Goal: Task Accomplishment & Management: Complete application form

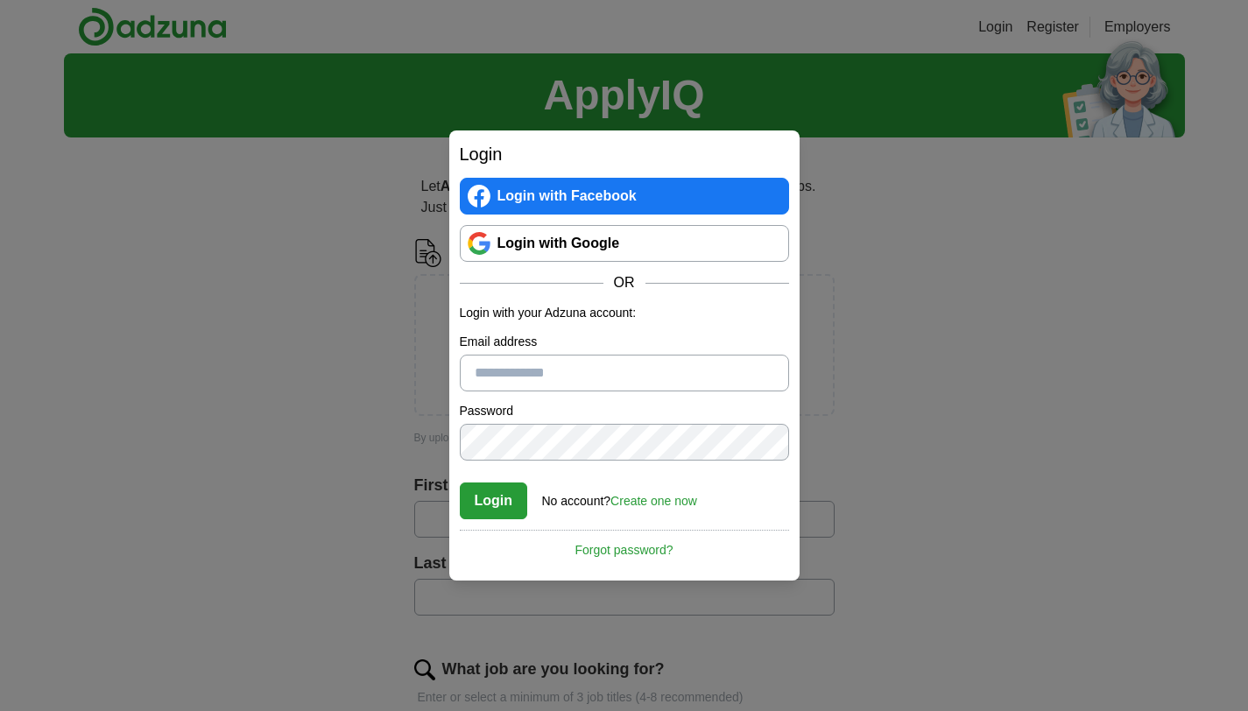
click at [646, 504] on link "Create one now" at bounding box center [653, 501] width 87 height 14
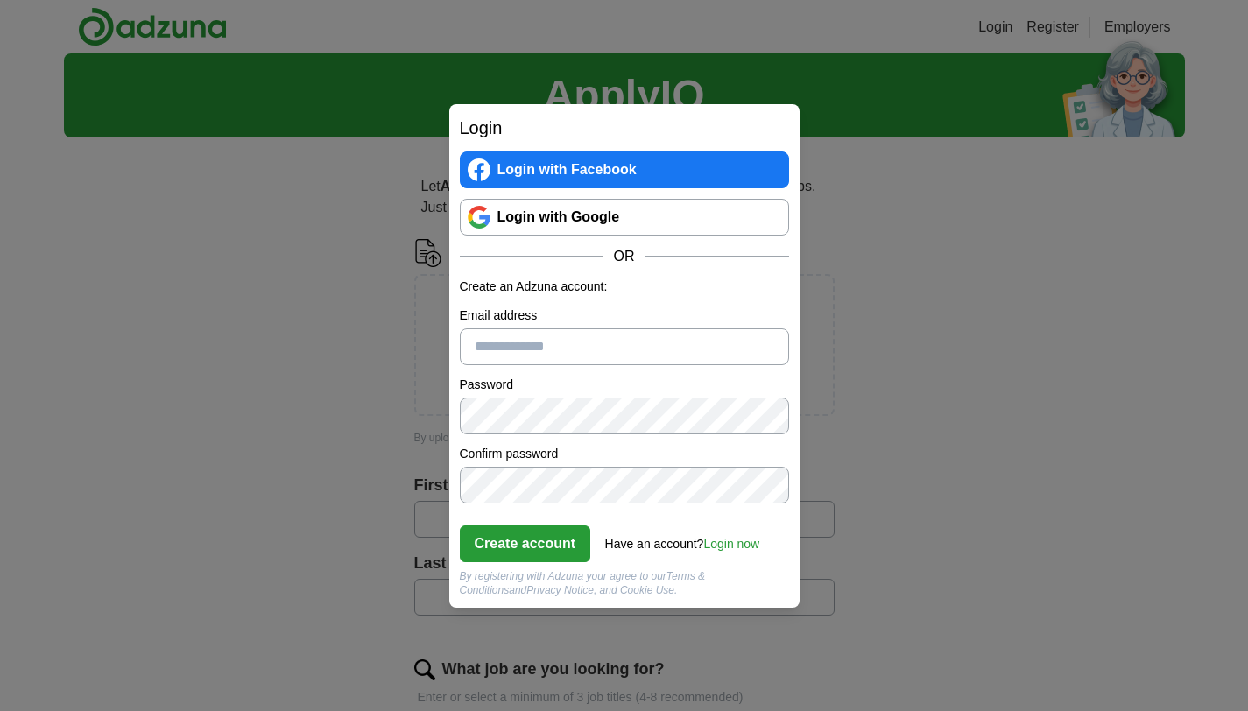
click at [941, 478] on div "Login Login with Facebook Login with Google OR Create an Adzuna account: Email …" at bounding box center [624, 355] width 1248 height 711
click at [261, 304] on div "Login Login with Facebook Login with Google OR Create an Adzuna account: Email …" at bounding box center [624, 355] width 1248 height 711
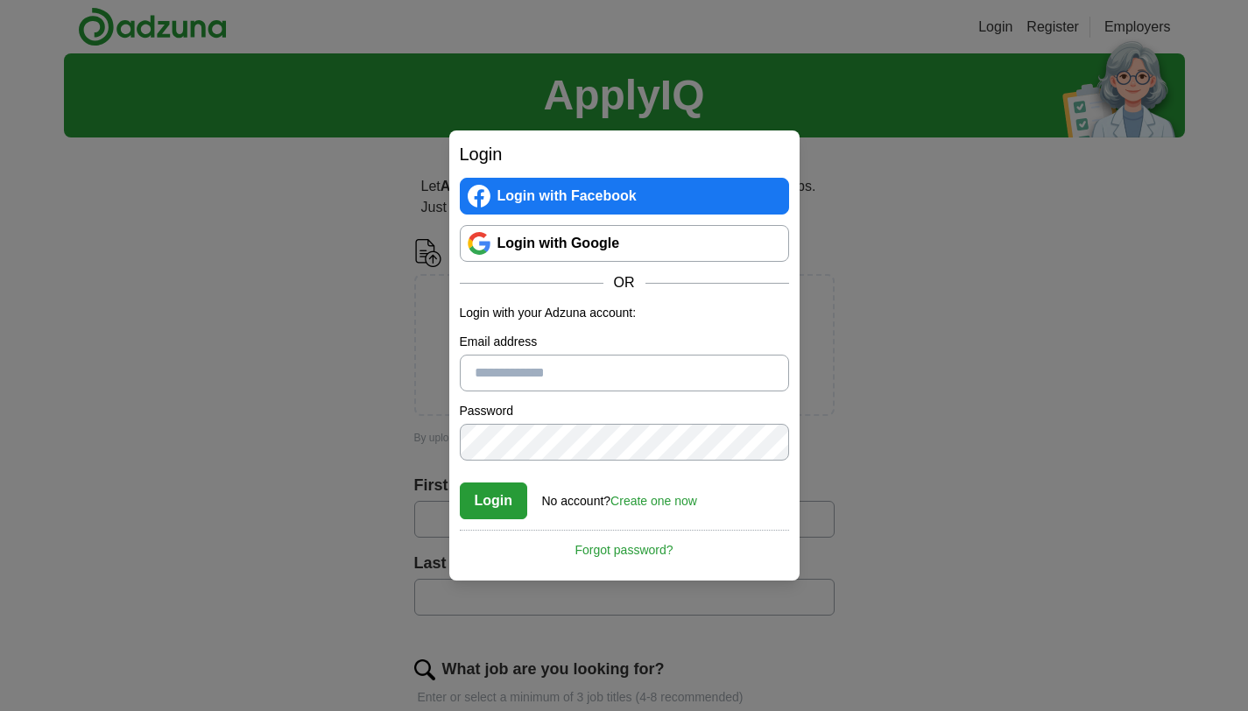
click at [536, 247] on link "Login with Google" at bounding box center [624, 243] width 329 height 37
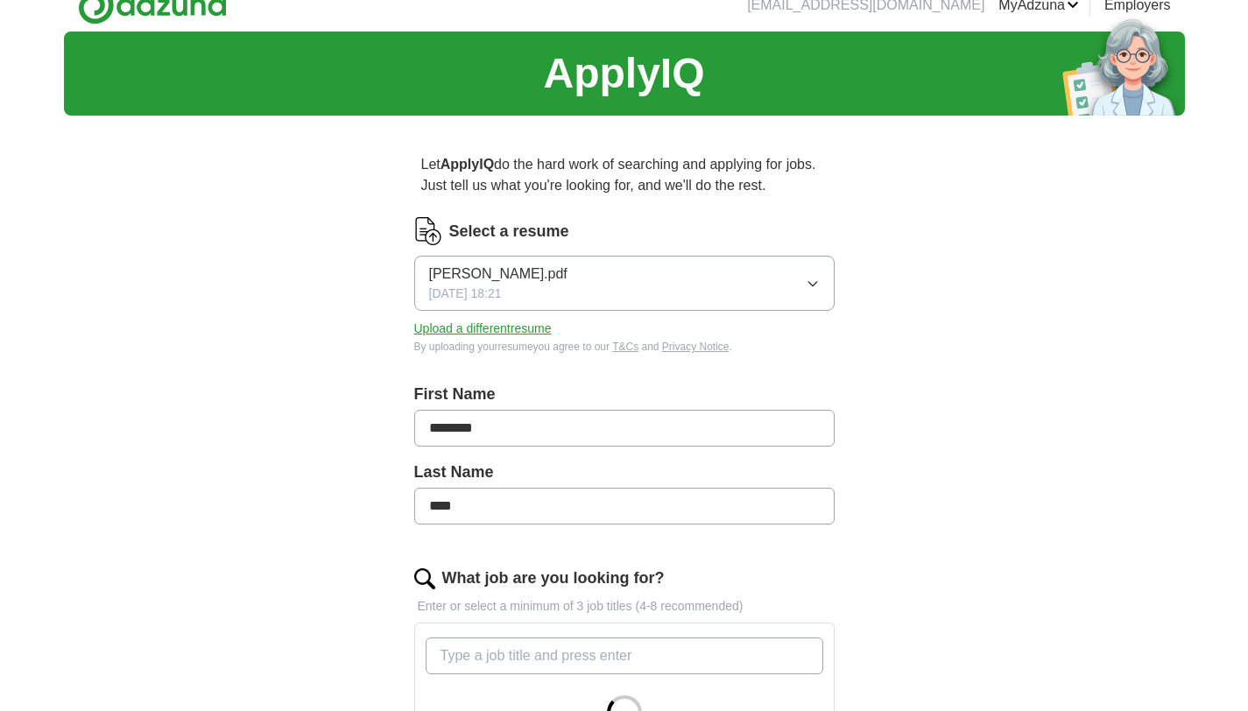
scroll to position [32, 0]
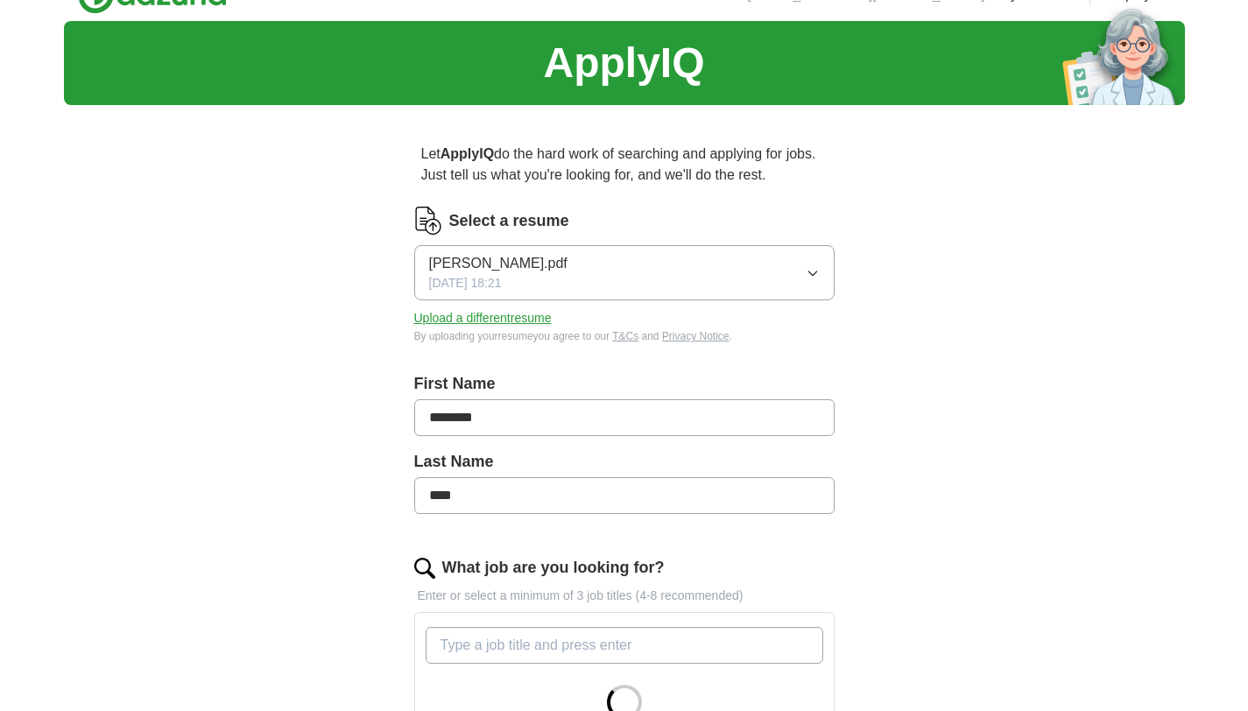
click at [601, 279] on button "Vamakshi Shah.pdf 07/03/2025, 18:21" at bounding box center [624, 272] width 420 height 55
click at [297, 344] on div "ApplyIQ Let ApplyIQ do the hard work of searching and applying for jobs. Just t…" at bounding box center [624, 589] width 1121 height 1136
click at [460, 320] on button "Upload a different resume" at bounding box center [482, 318] width 137 height 18
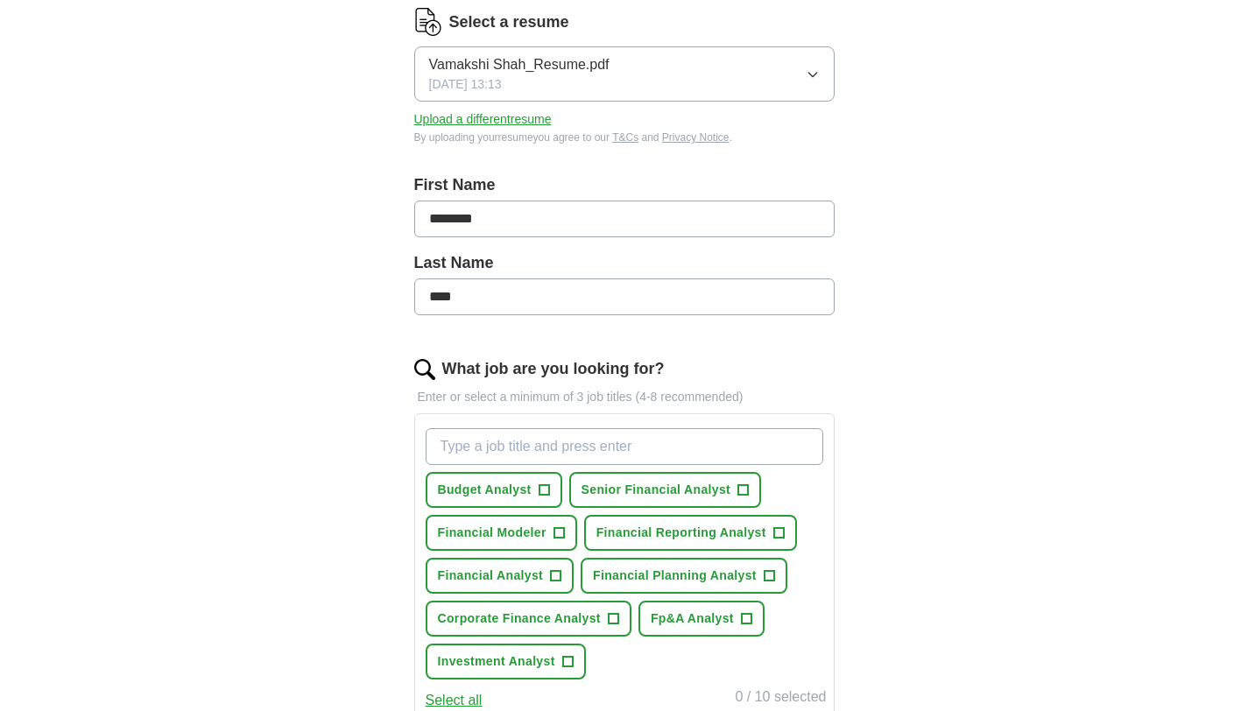
scroll to position [231, 0]
click at [601, 497] on span "Senior Financial Analyst" at bounding box center [655, 490] width 149 height 18
click at [665, 616] on span "Fp&A Analyst" at bounding box center [692, 618] width 83 height 18
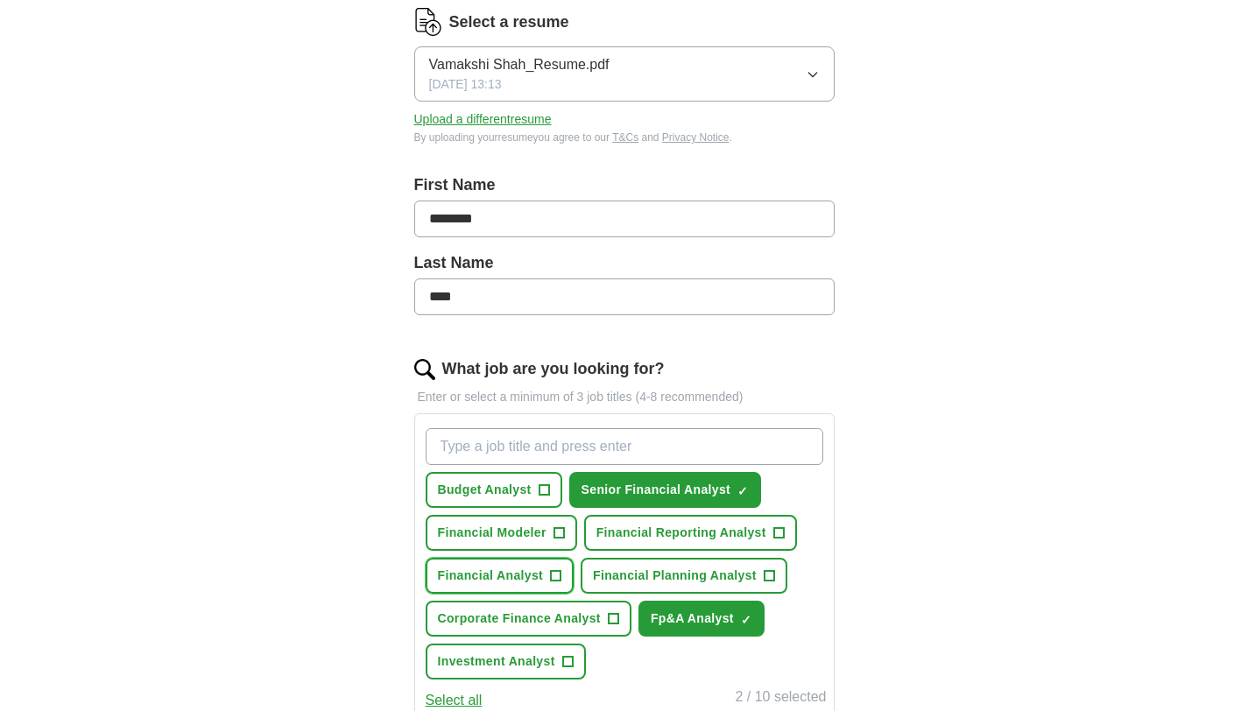
click at [478, 574] on span "Financial Analyst" at bounding box center [491, 576] width 106 height 18
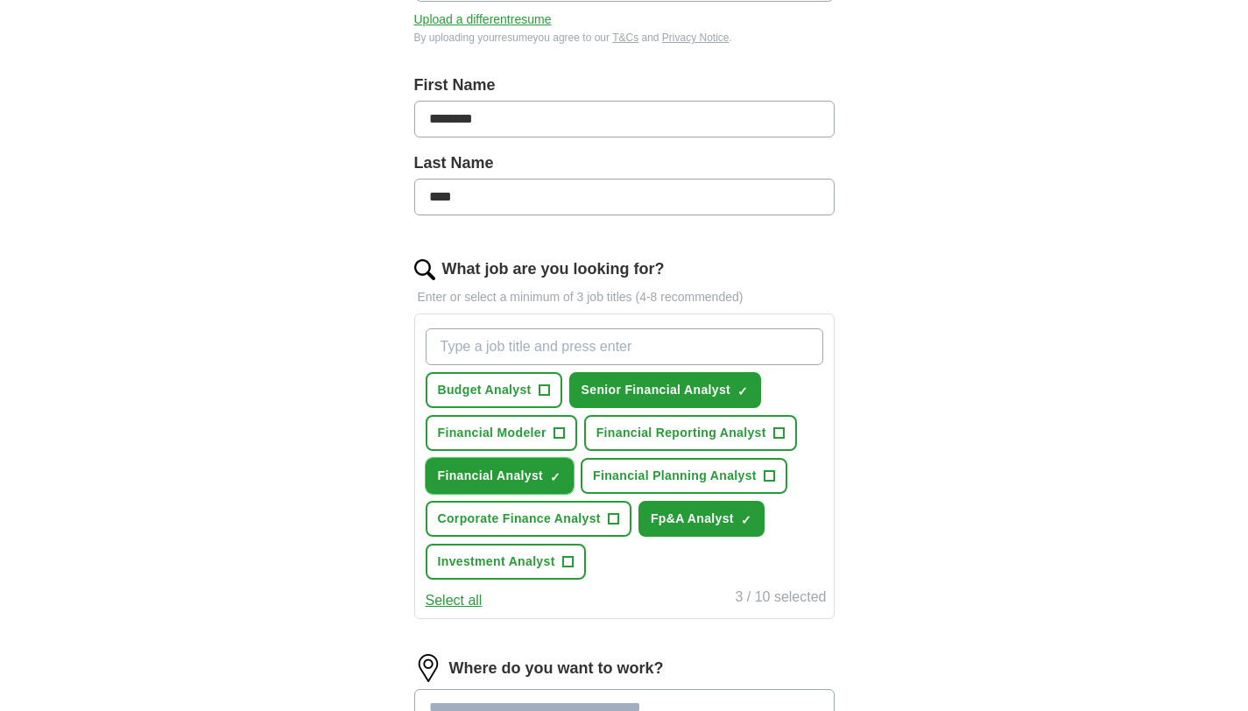
scroll to position [332, 0]
click at [473, 604] on button "Select all" at bounding box center [454, 599] width 57 height 21
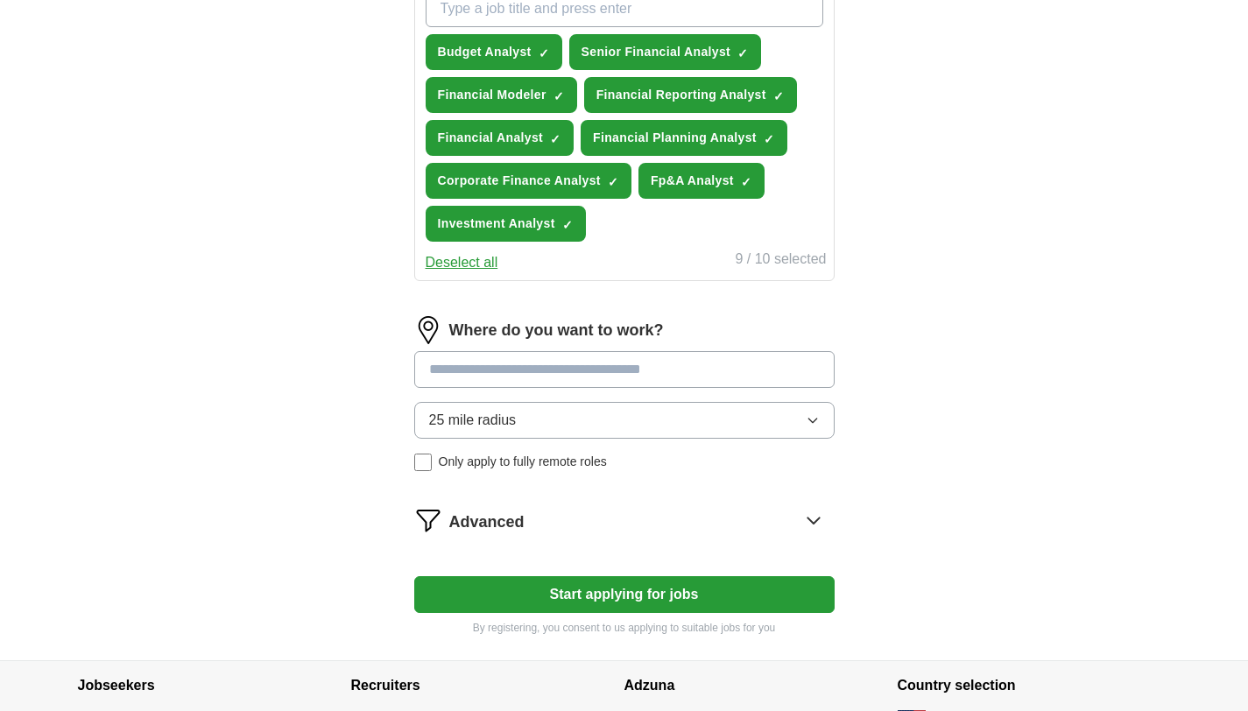
scroll to position [693, 0]
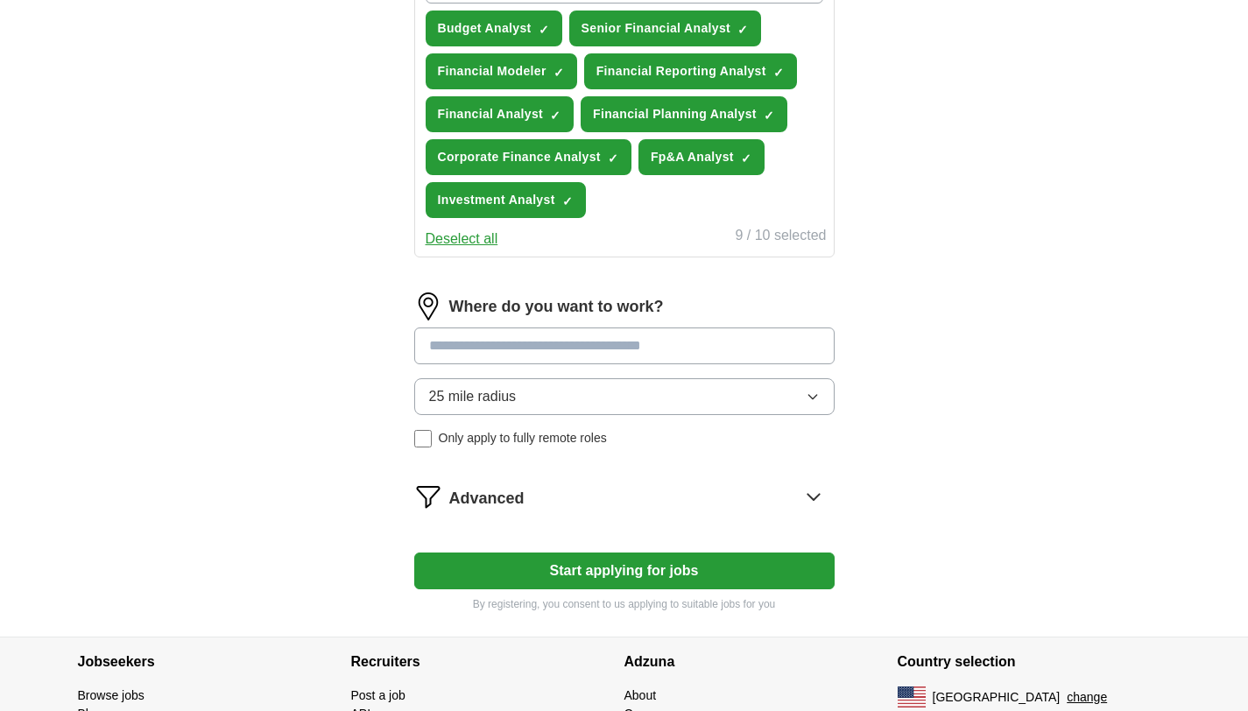
click at [501, 350] on input at bounding box center [624, 346] width 420 height 37
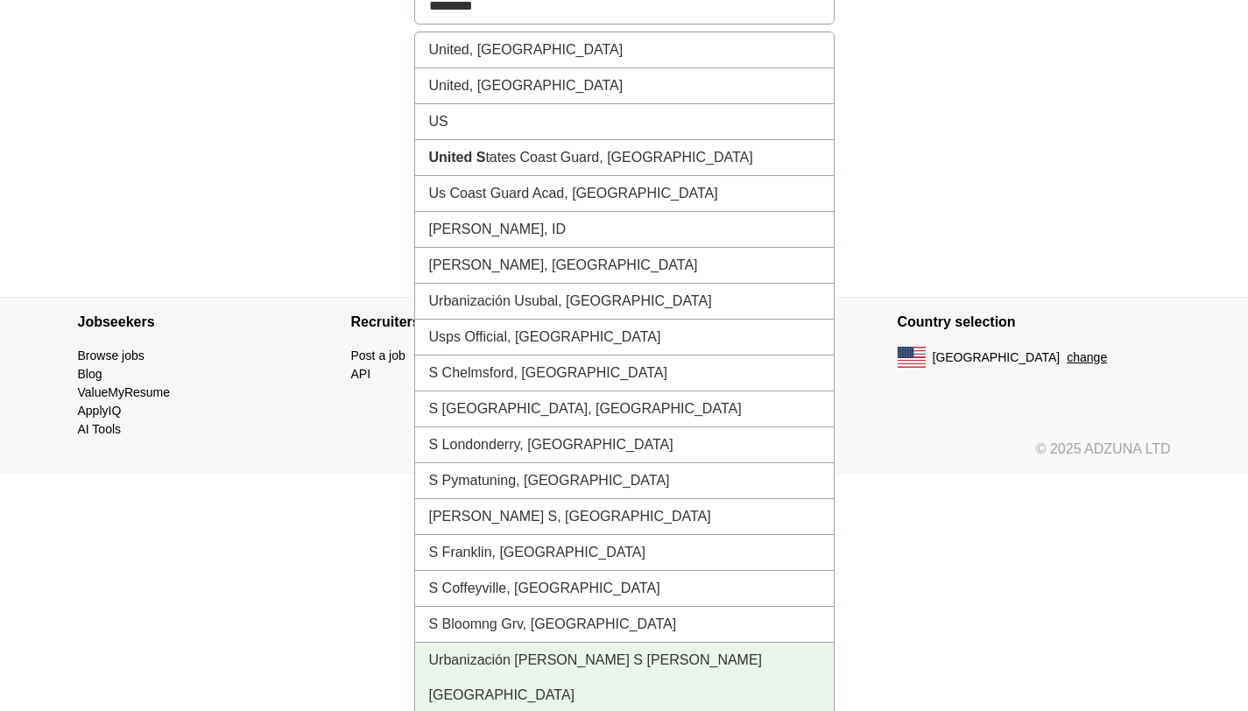
scroll to position [1073, 0]
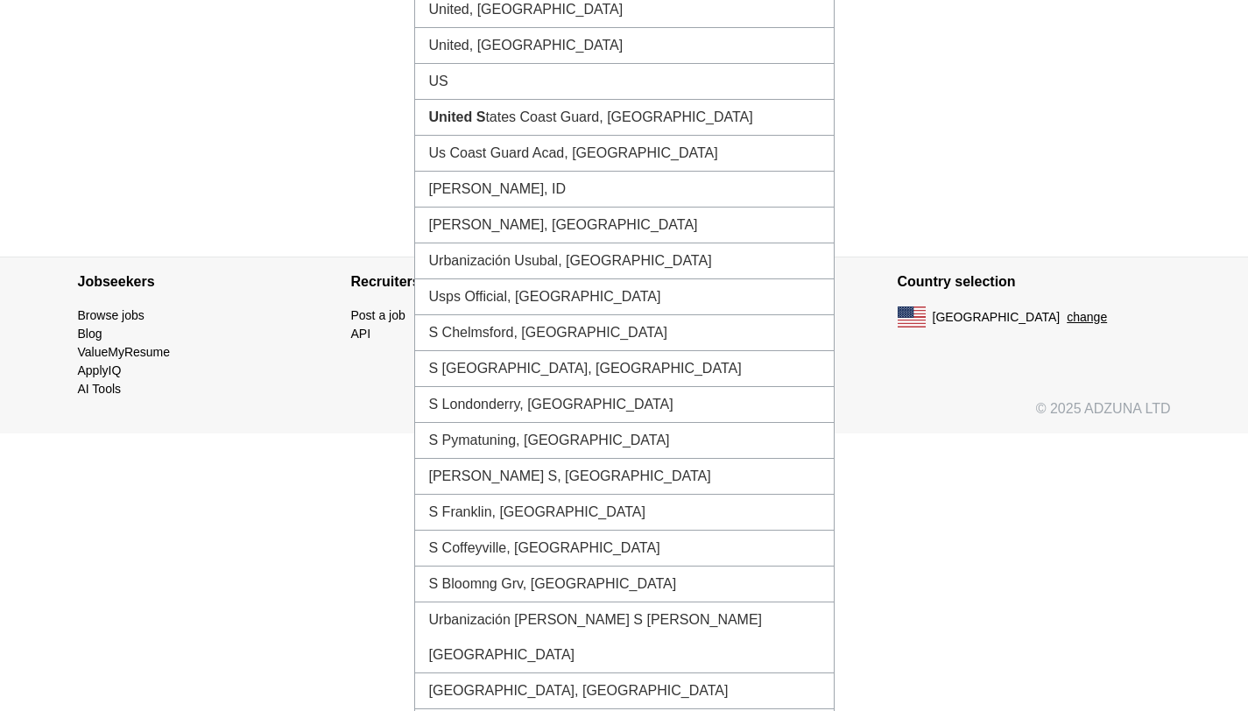
type input "********"
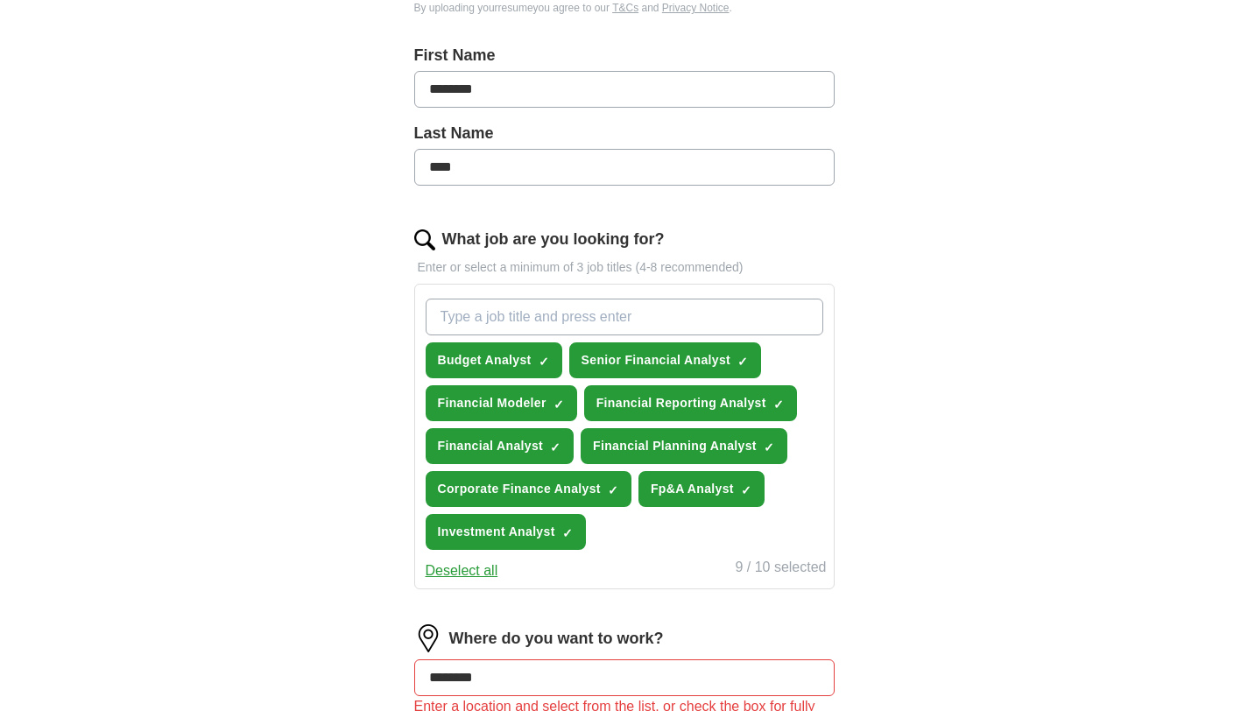
scroll to position [482, 0]
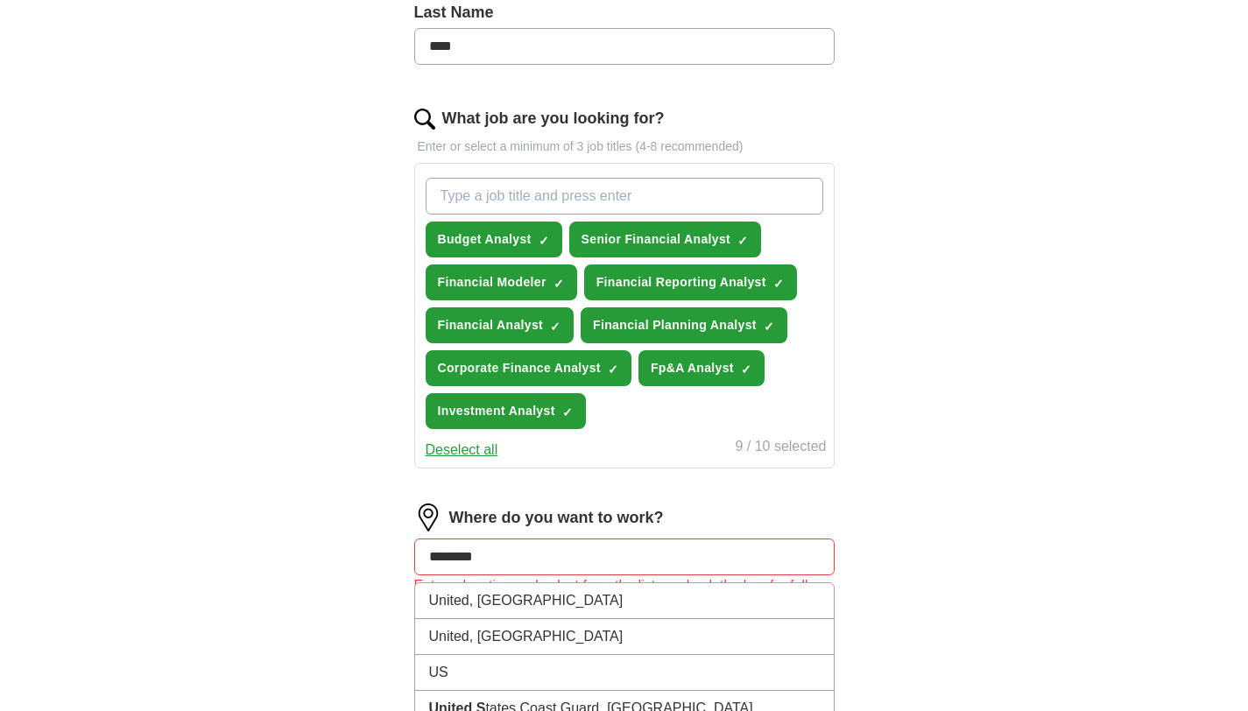
drag, startPoint x: 517, startPoint y: 558, endPoint x: 368, endPoint y: 552, distance: 149.0
click at [368, 552] on div "Let ApplyIQ do the hard work of searching and applying for jobs. Just tell us w…" at bounding box center [624, 280] width 560 height 1220
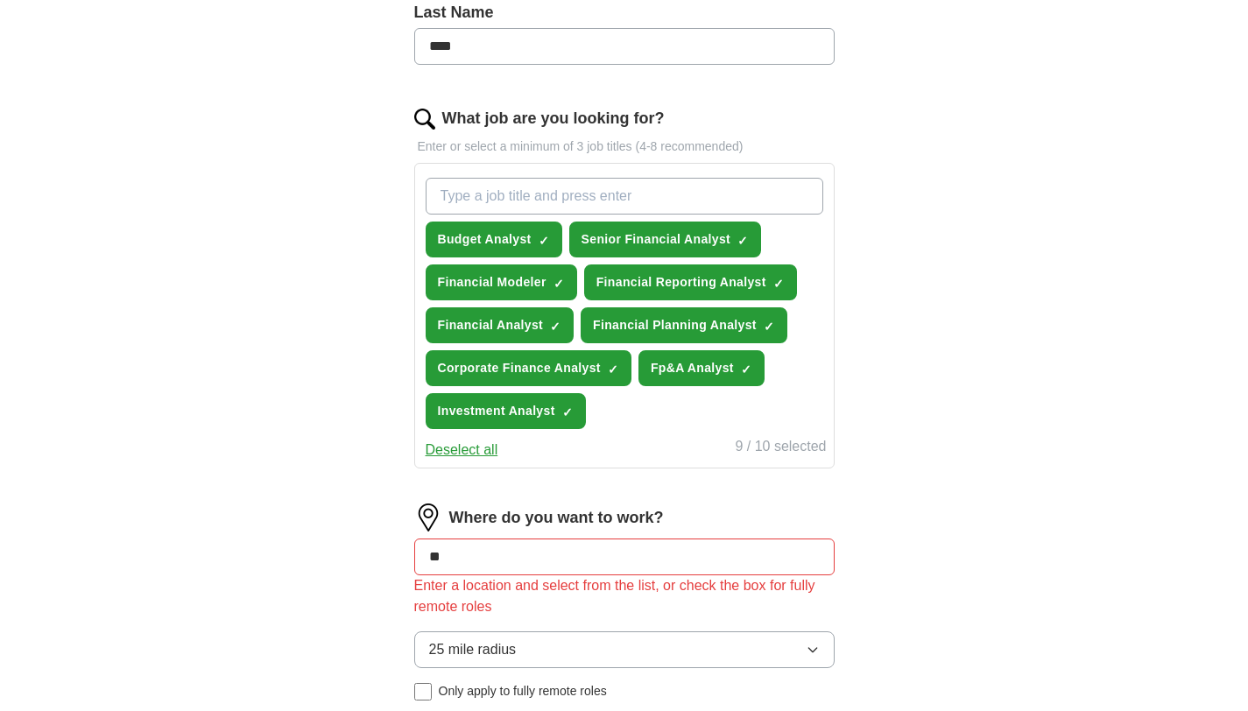
type input "***"
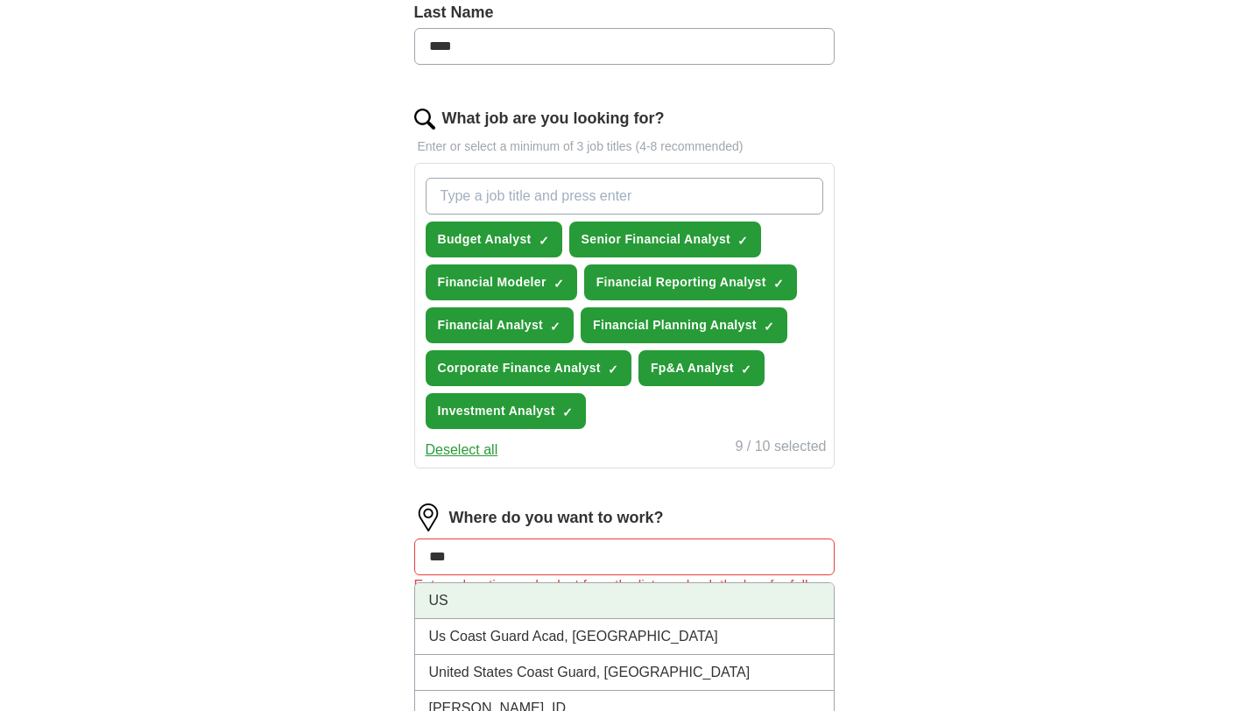
click at [444, 592] on li "US" at bounding box center [624, 601] width 419 height 36
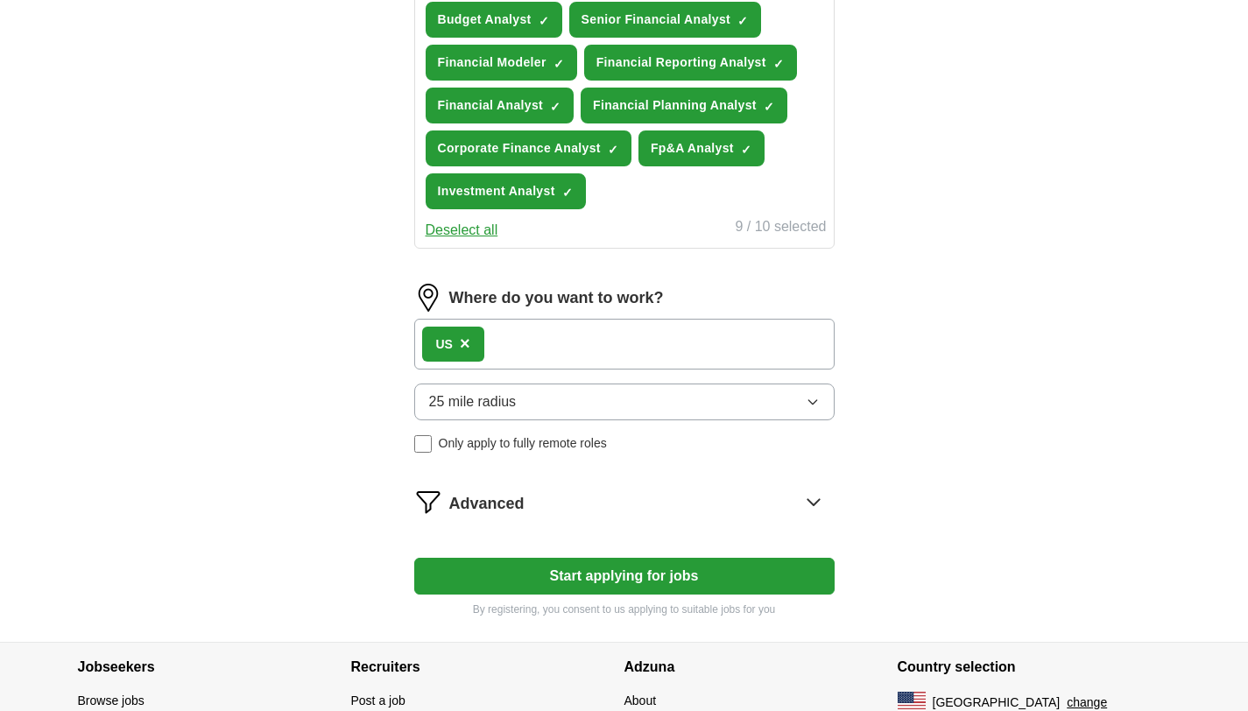
scroll to position [736, 0]
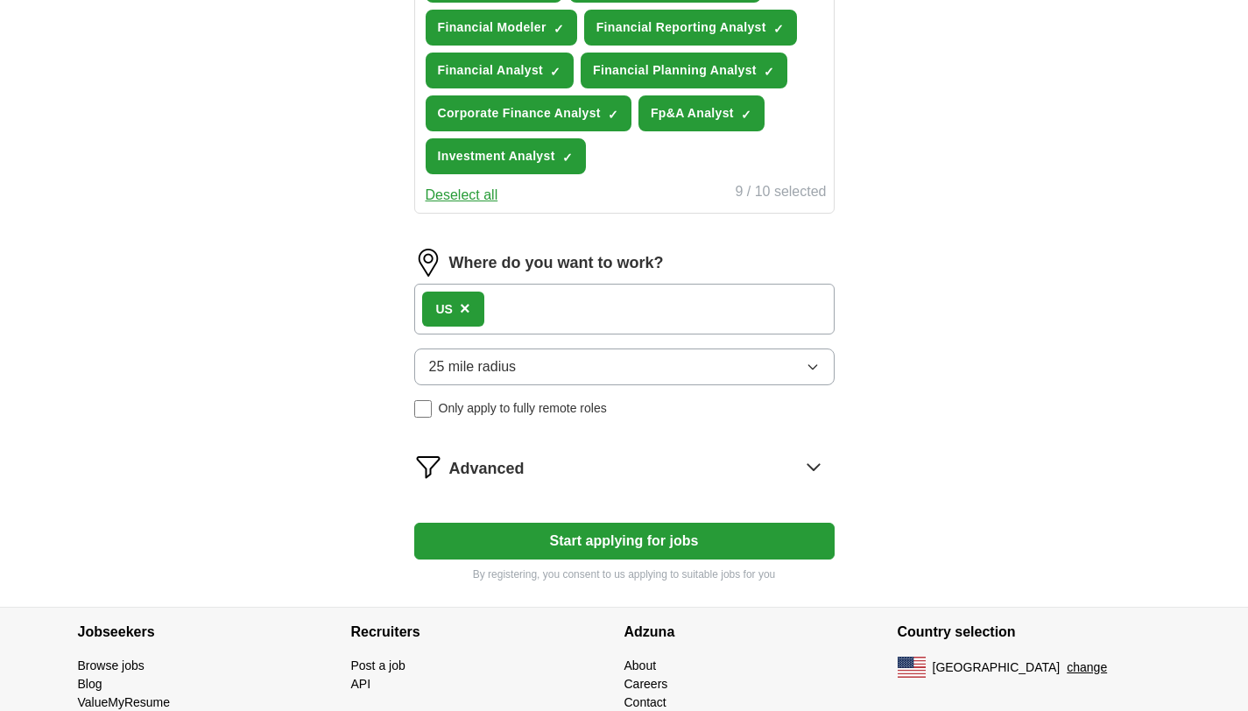
click at [565, 542] on button "Start applying for jobs" at bounding box center [624, 541] width 420 height 37
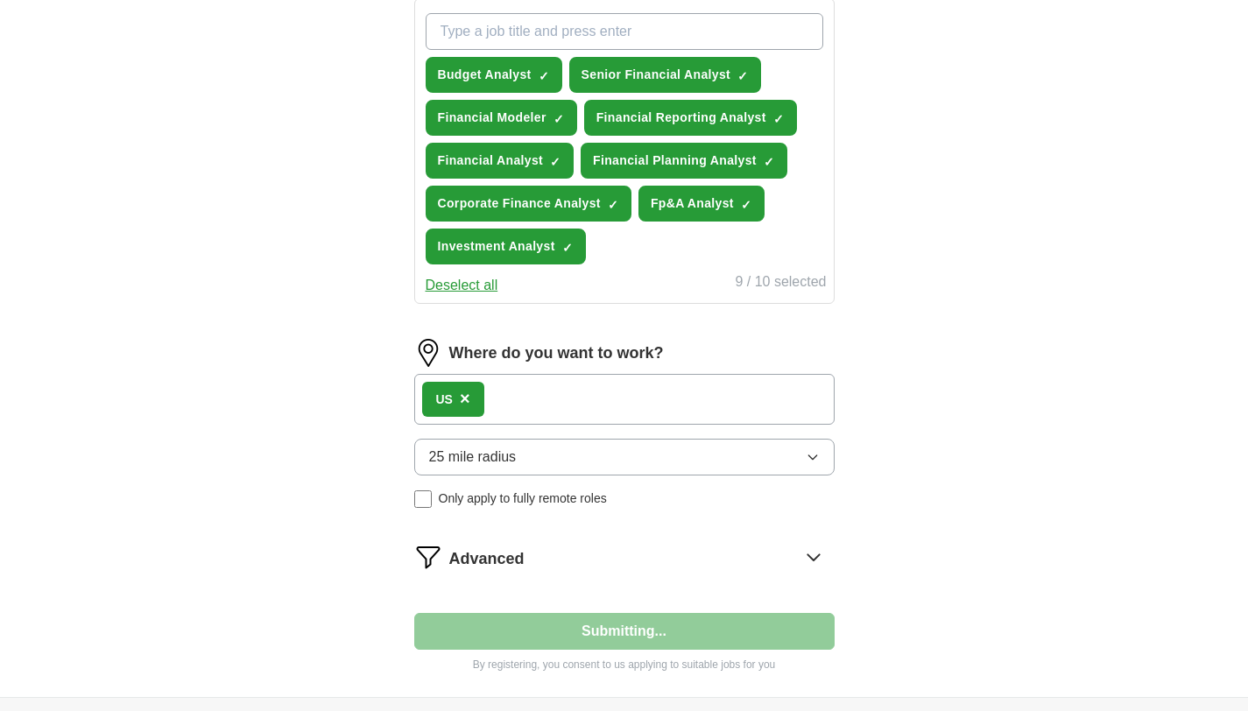
select select "**"
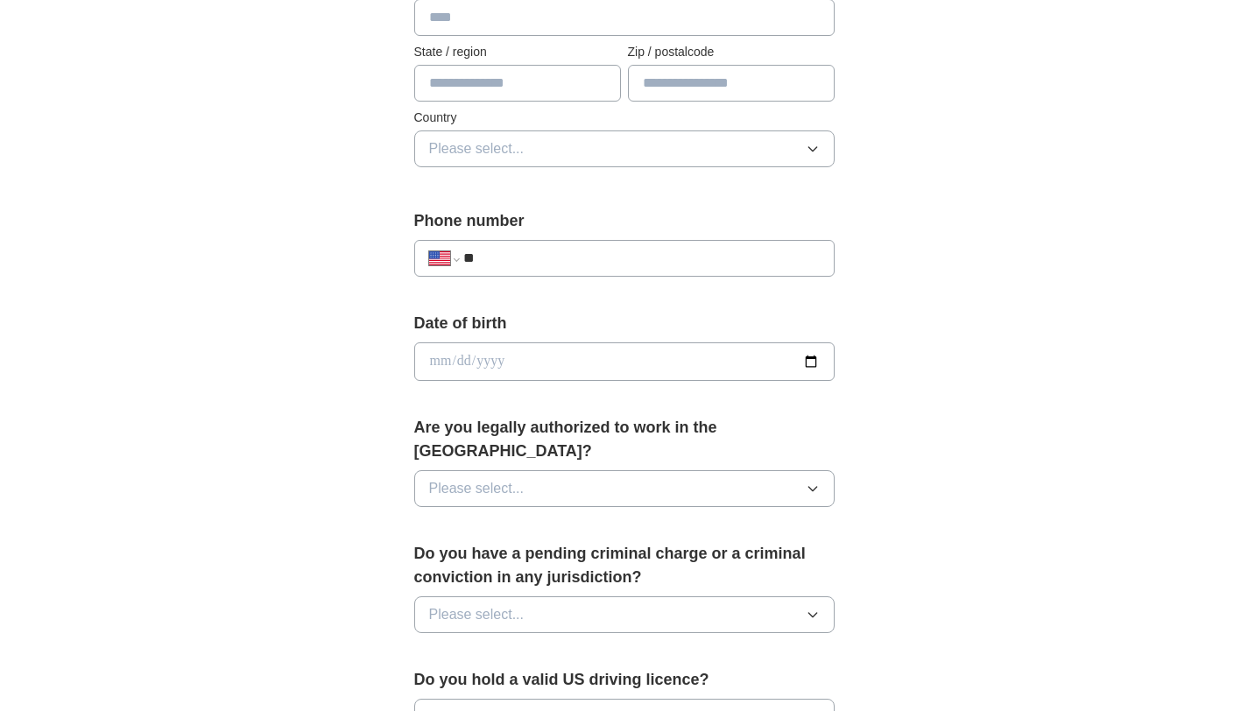
scroll to position [511, 0]
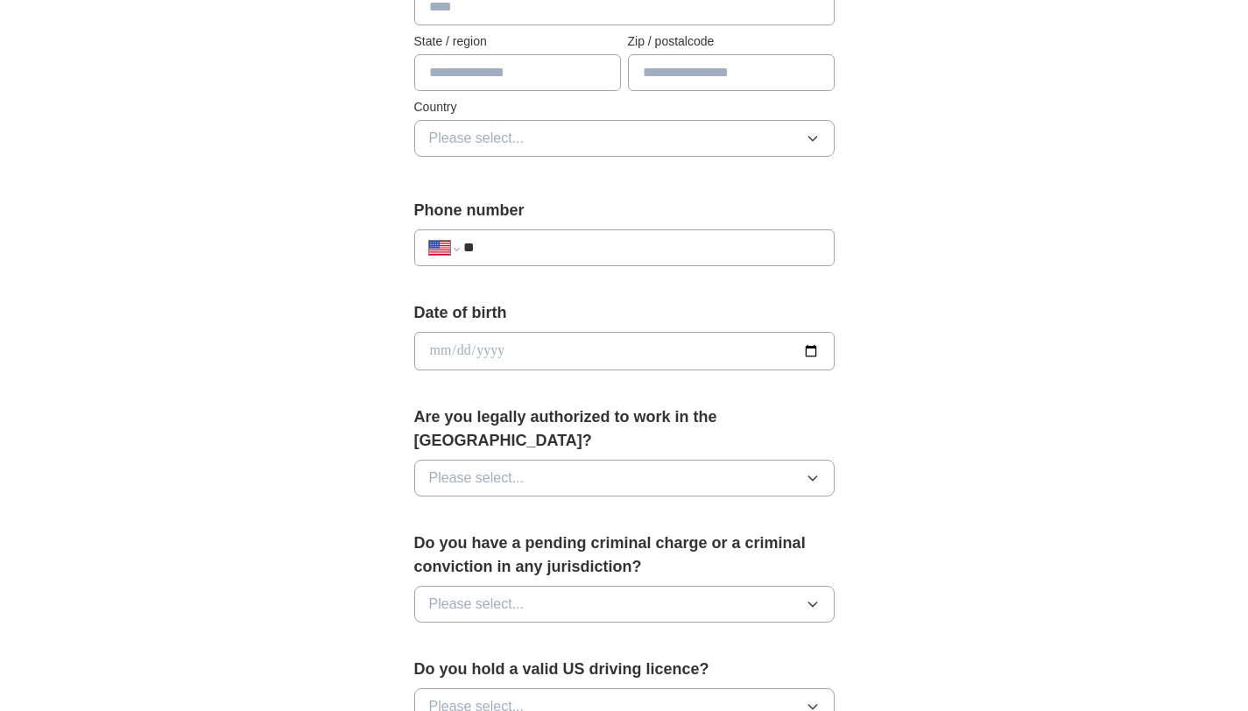
click at [513, 468] on span "Please select..." at bounding box center [476, 478] width 95 height 21
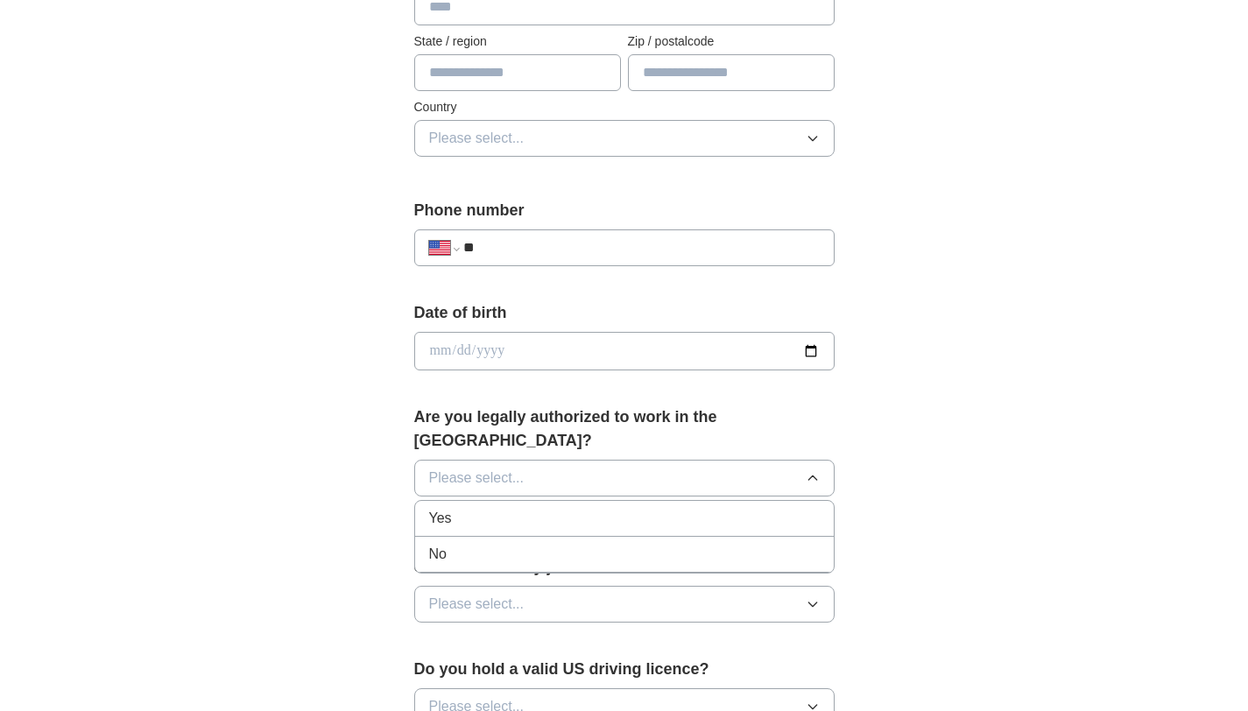
click at [464, 508] on div "Yes" at bounding box center [624, 518] width 391 height 21
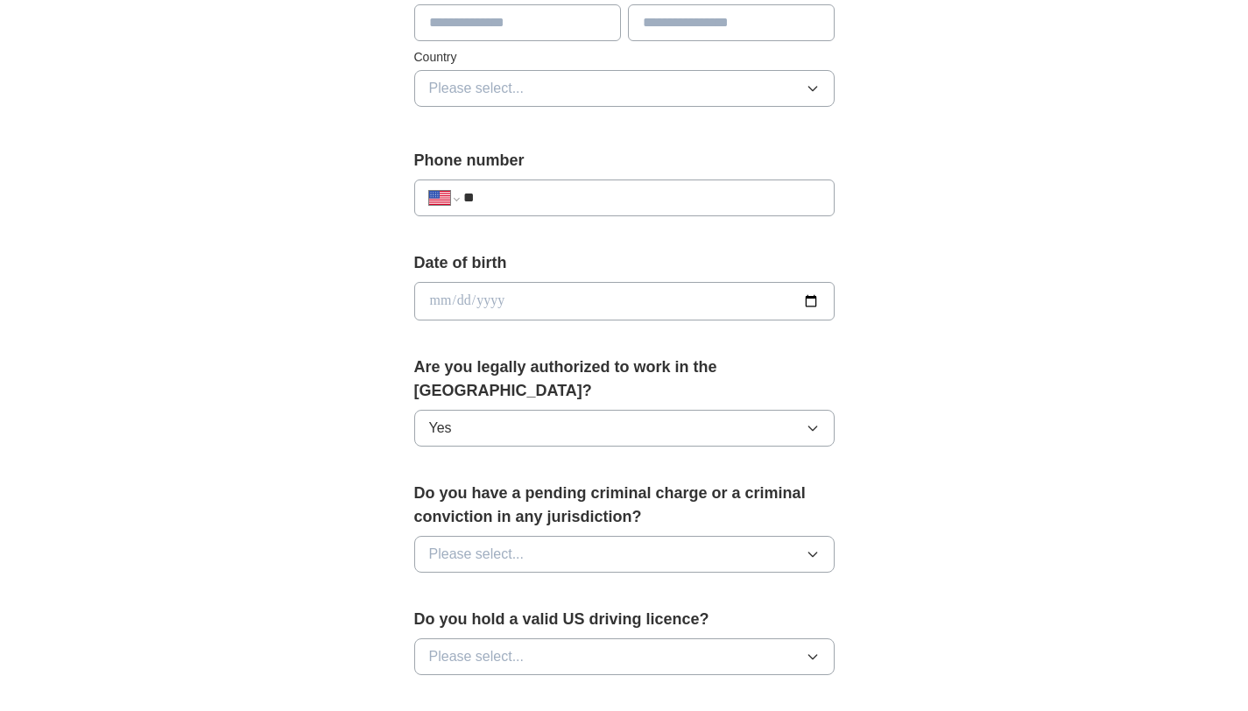
scroll to position [642, 0]
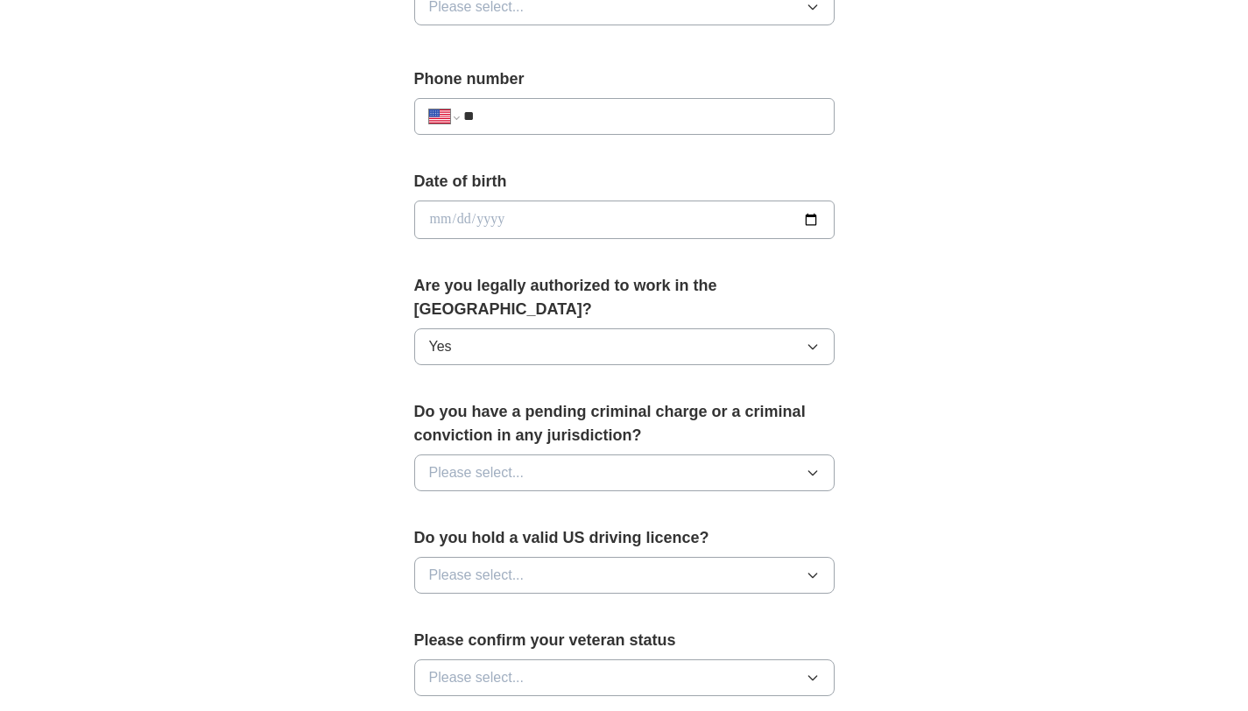
click at [508, 565] on span "Please select..." at bounding box center [476, 575] width 95 height 21
click at [479, 605] on div "Yes" at bounding box center [624, 615] width 391 height 21
click at [510, 462] on span "Please select..." at bounding box center [476, 472] width 95 height 21
click at [454, 539] on div "No" at bounding box center [624, 549] width 391 height 21
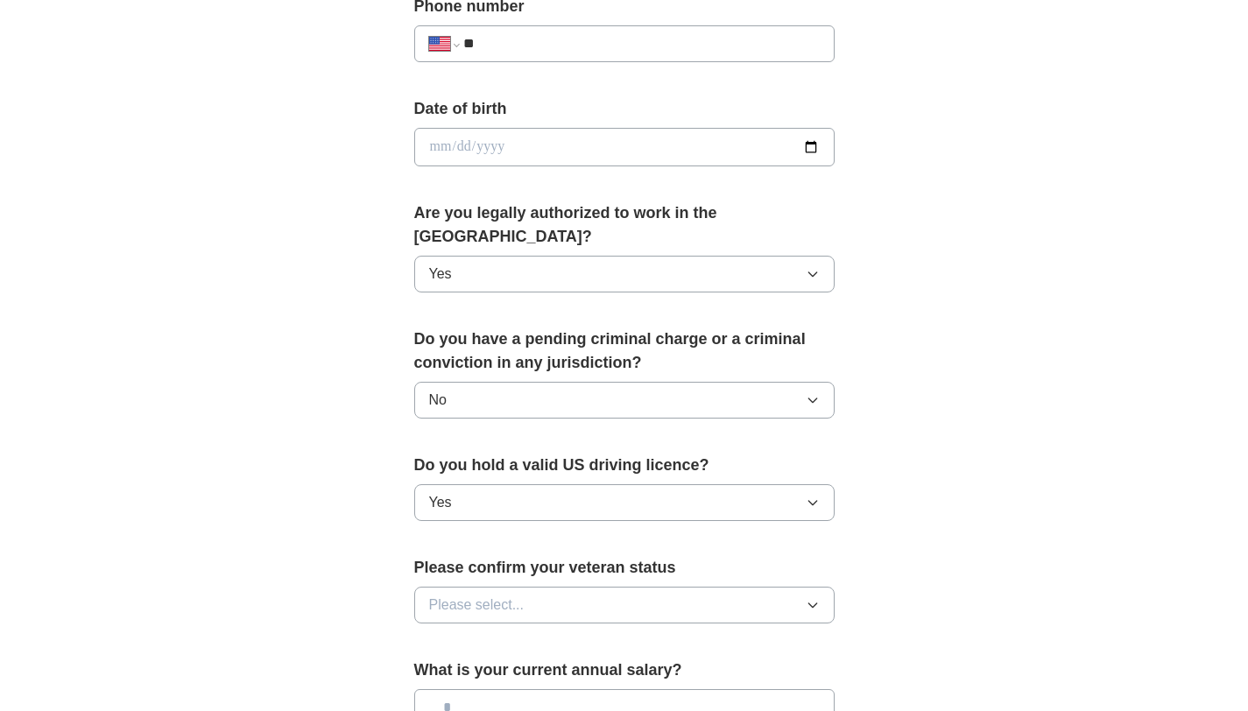
scroll to position [940, 0]
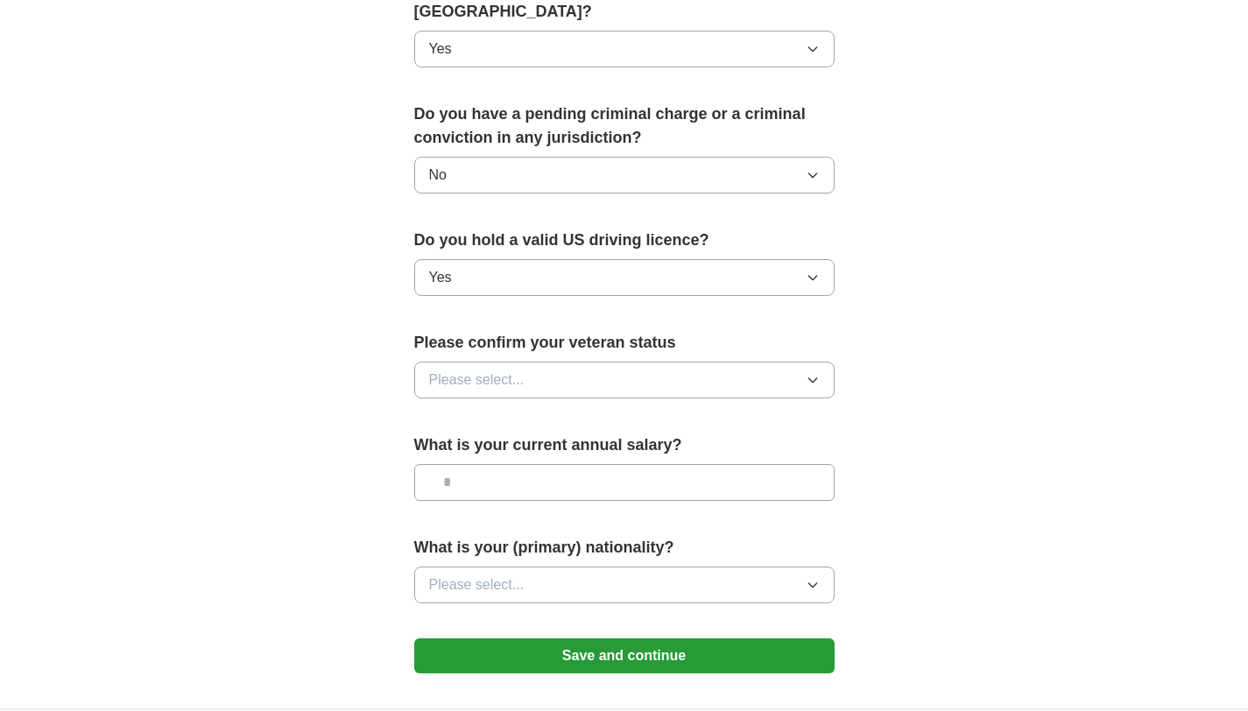
click at [479, 370] on span "Please select..." at bounding box center [476, 380] width 95 height 21
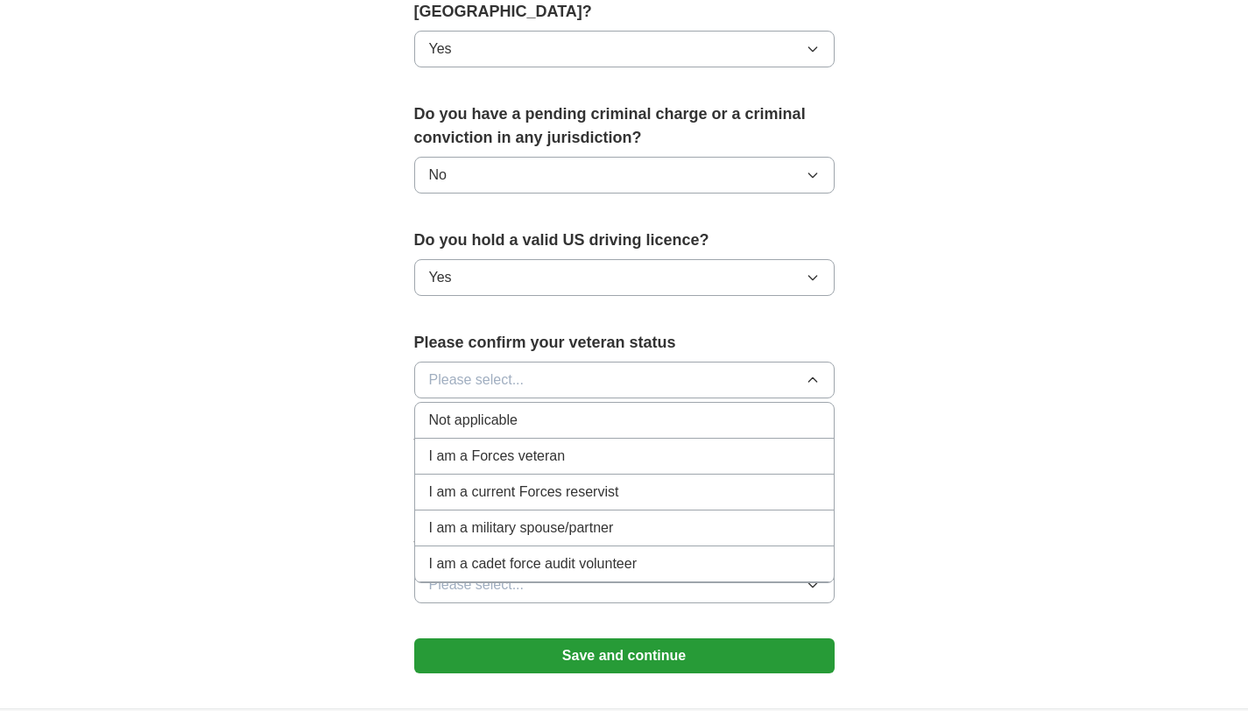
click at [484, 410] on span "Not applicable" at bounding box center [473, 420] width 88 height 21
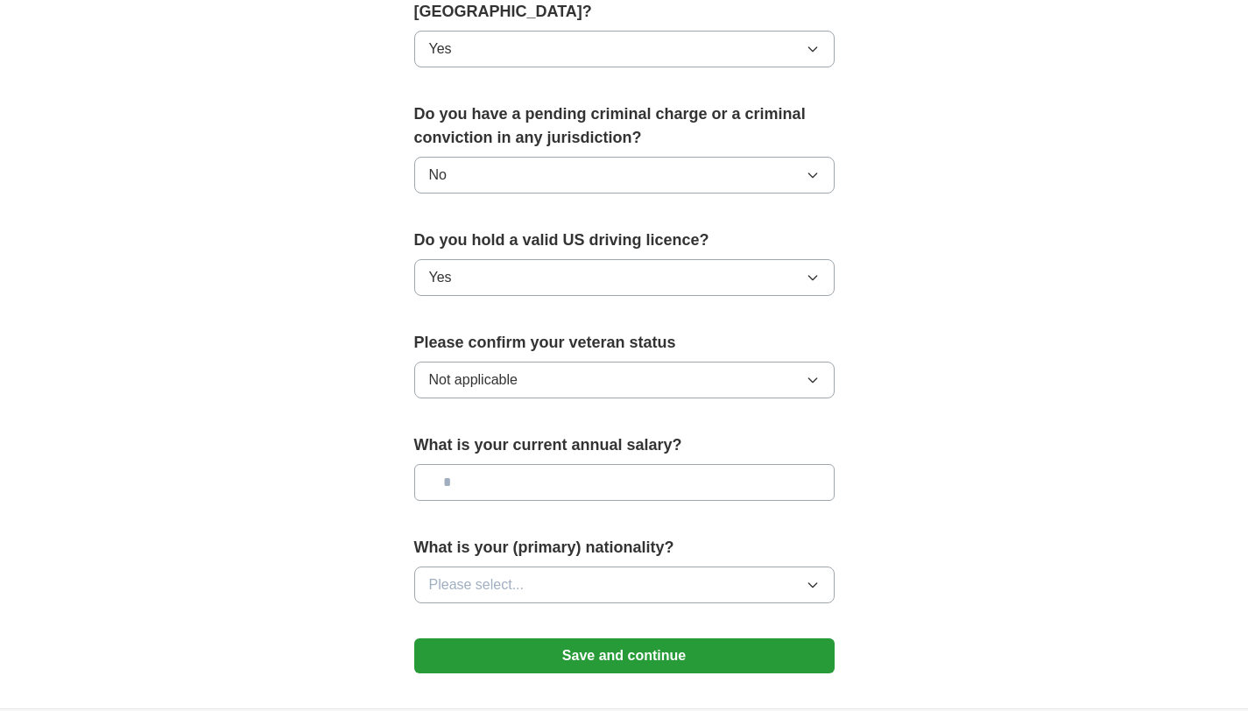
click at [493, 574] on span "Please select..." at bounding box center [476, 584] width 95 height 21
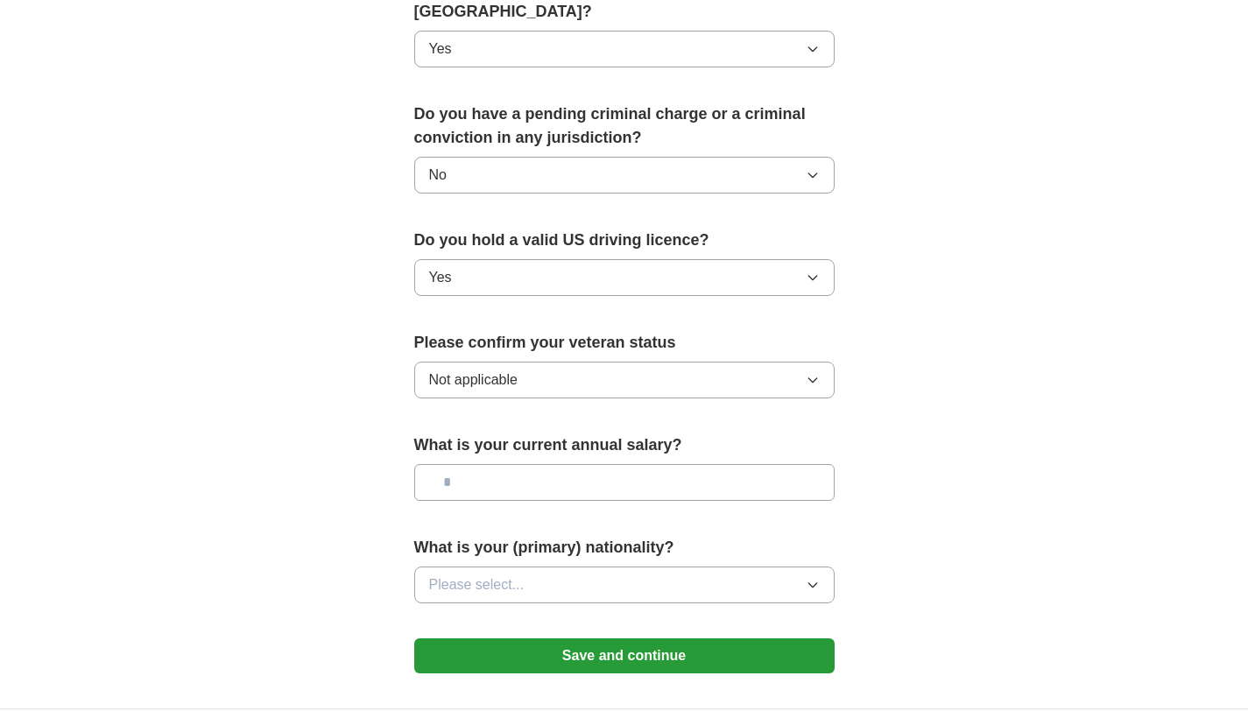
click at [628, 638] on button "Save and continue" at bounding box center [624, 655] width 420 height 35
